Goal: Information Seeking & Learning: Learn about a topic

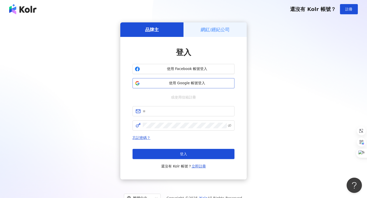
click at [169, 84] on span "使用 Google 帳號登入" at bounding box center [187, 83] width 90 height 5
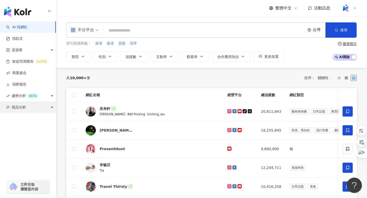
click at [16, 108] on span "競品分析" at bounding box center [19, 107] width 14 height 11
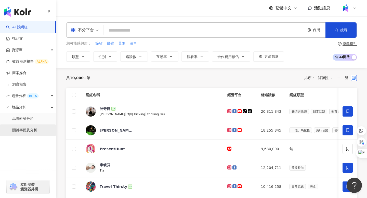
click at [21, 132] on link "關鍵字提及分析" at bounding box center [24, 130] width 25 height 5
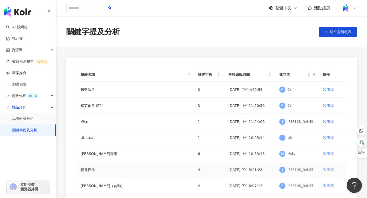
click at [328, 169] on div "查看" at bounding box center [330, 170] width 7 height 6
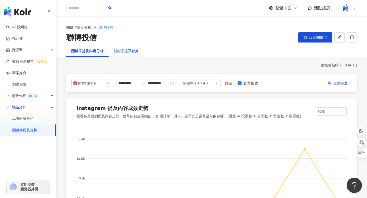
click at [129, 50] on div "關鍵字提及數據" at bounding box center [126, 51] width 25 height 6
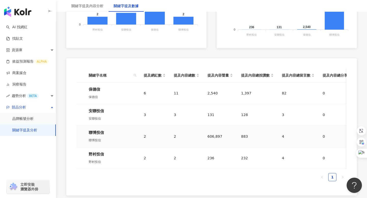
scroll to position [207, 0]
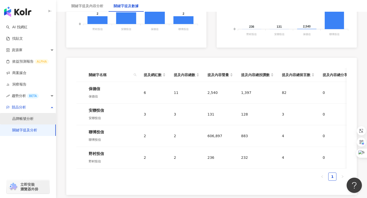
click at [25, 119] on link "品牌帳號分析" at bounding box center [22, 118] width 21 height 5
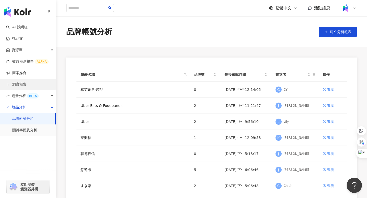
click at [19, 86] on link "洞察報告" at bounding box center [16, 84] width 20 height 5
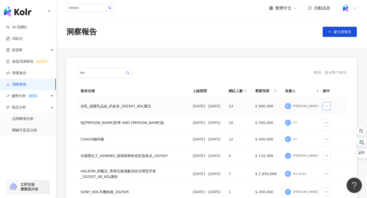
click at [327, 107] on icon "button" at bounding box center [327, 106] width 4 height 4
click at [98, 109] on div "佳乳_福樂乳品組_鈣多多_202507_KOL圖文" at bounding box center [132, 106] width 104 height 6
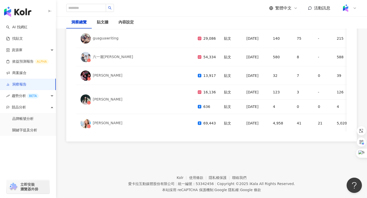
scroll to position [355, 0]
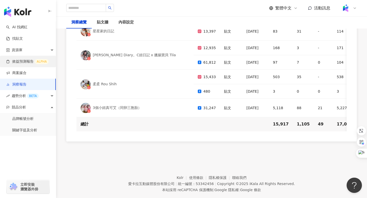
click at [24, 62] on link "效益預測報告 ALPHA" at bounding box center [27, 61] width 43 height 5
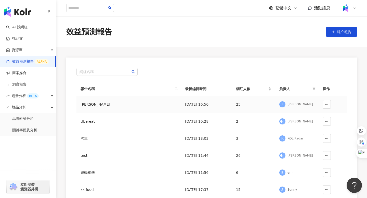
click at [296, 105] on div "[PERSON_NAME]" at bounding box center [299, 104] width 25 height 4
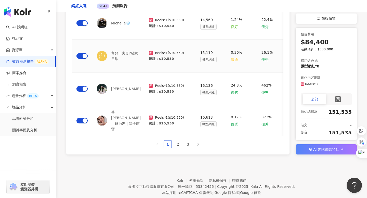
scroll to position [318, 0]
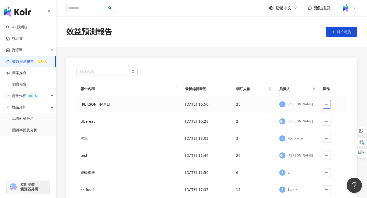
click at [327, 103] on icon "button" at bounding box center [327, 105] width 4 height 4
click at [259, 66] on div "網紅名稱 報告名稱 最後編輯時間 網紅人數 負責人 操作 凱夢 [DATE] 16:50 25 F Finn Yeh Ubereat [DATE] 10:28…" at bounding box center [211, 176] width 290 height 236
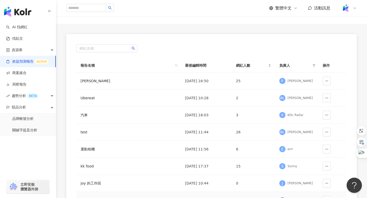
scroll to position [22, 0]
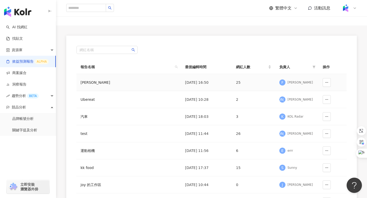
click at [84, 82] on div "[PERSON_NAME]" at bounding box center [110, 83] width 61 height 6
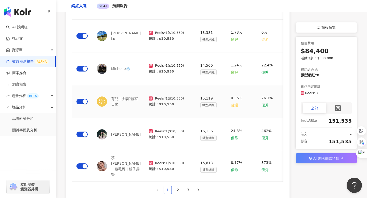
scroll to position [318, 0]
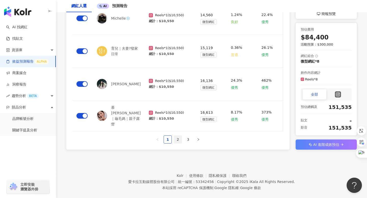
click at [177, 136] on link "2" at bounding box center [178, 140] width 8 height 8
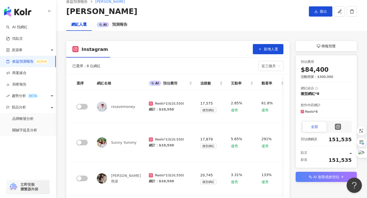
scroll to position [0, 0]
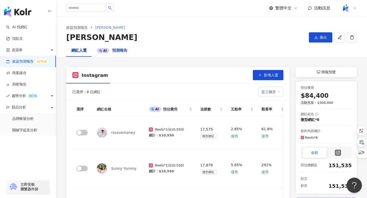
click at [117, 48] on div "AI 預測報告" at bounding box center [112, 51] width 31 height 6
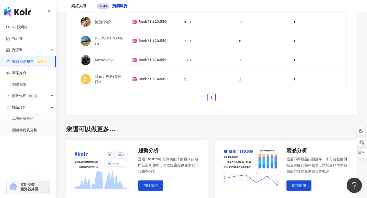
scroll to position [580, 0]
